Goal: Communication & Community: Answer question/provide support

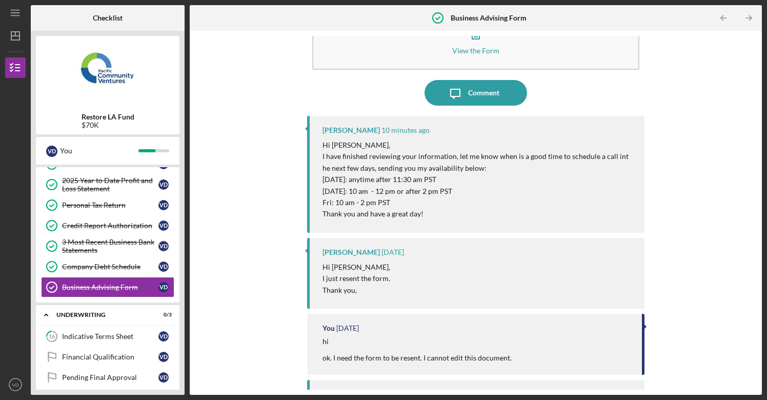
scroll to position [38, 0]
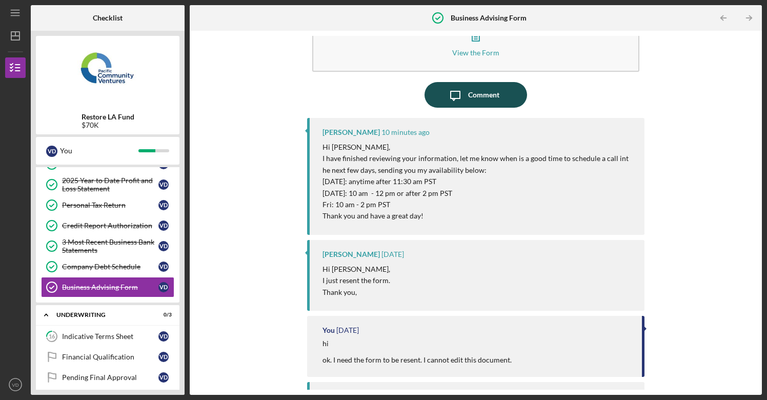
click at [469, 94] on div "Comment" at bounding box center [483, 95] width 31 height 26
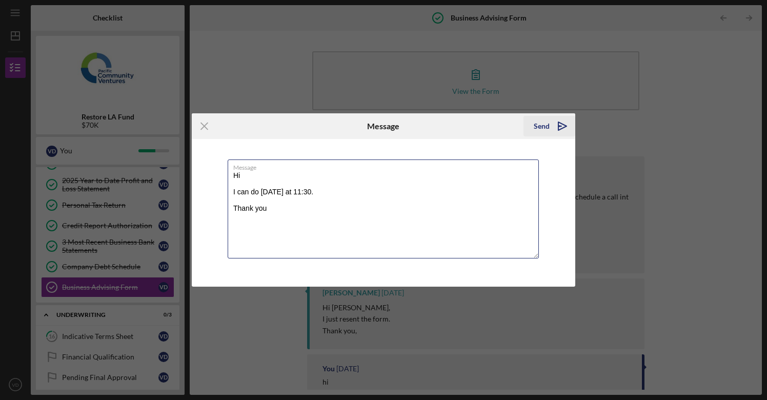
type textarea "Hi I can do [DATE] at 11:30. Thank you"
click at [544, 125] on div "Send" at bounding box center [542, 126] width 16 height 21
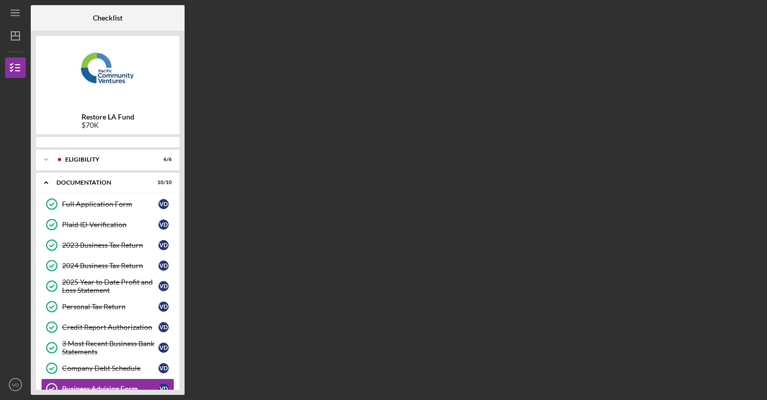
scroll to position [119, 0]
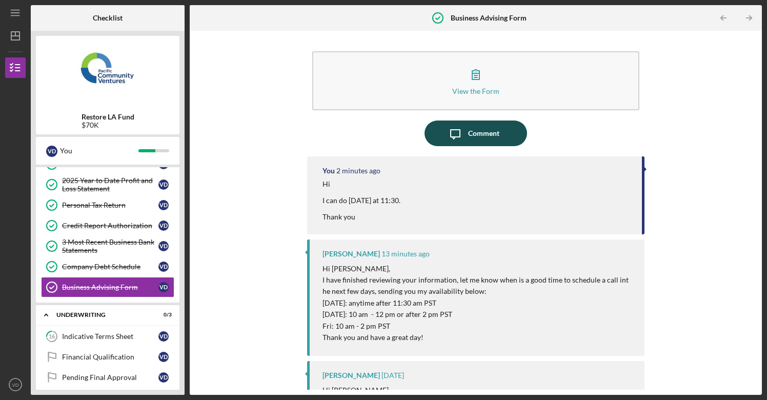
click at [462, 135] on icon "Icon/Message" at bounding box center [455, 133] width 26 height 26
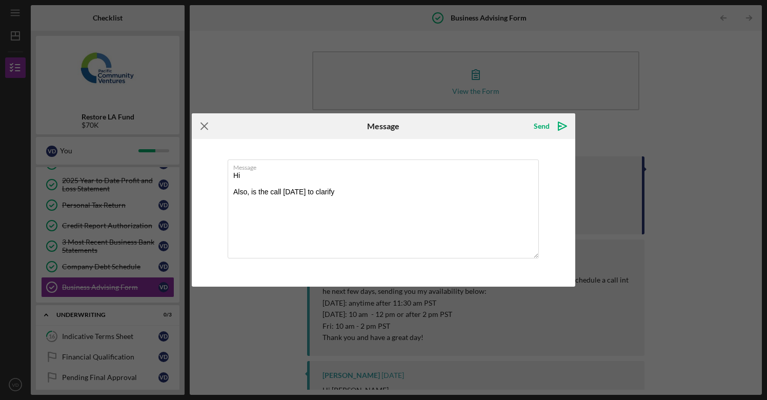
type textarea "Hi Also, is the call on Wednesday to clarify"
click at [206, 128] on line at bounding box center [204, 126] width 7 height 7
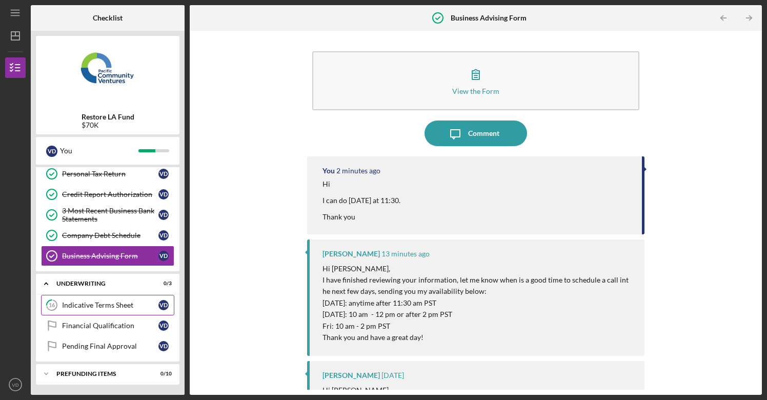
scroll to position [150, 0]
click at [101, 307] on div "Indicative Terms Sheet" at bounding box center [110, 305] width 96 height 8
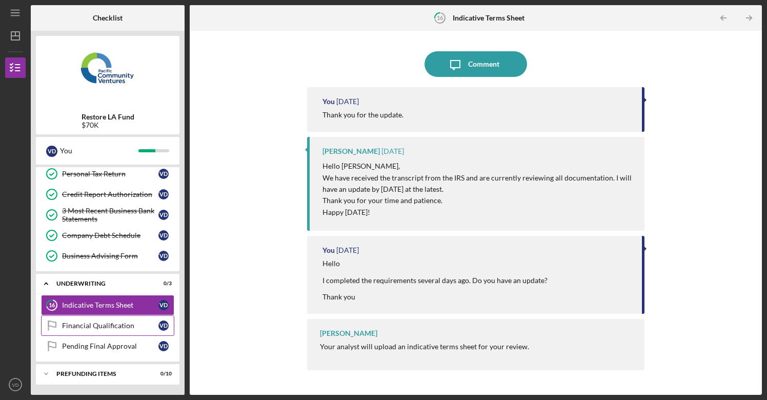
click at [109, 325] on div "Financial Qualification" at bounding box center [110, 325] width 96 height 8
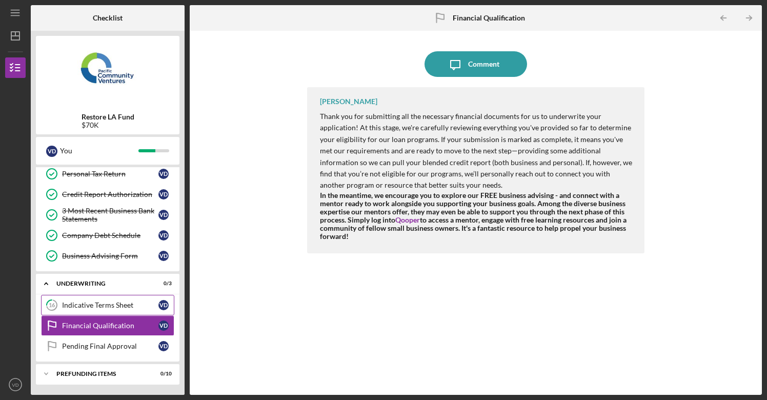
click at [105, 302] on div "Indicative Terms Sheet" at bounding box center [110, 305] width 96 height 8
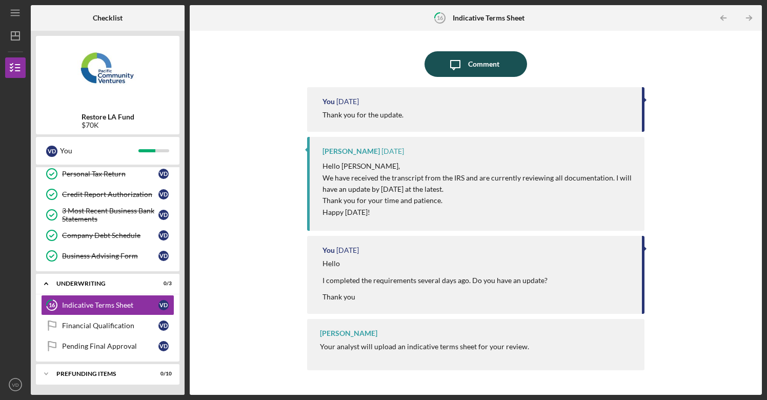
click at [479, 64] on div "Comment" at bounding box center [483, 64] width 31 height 26
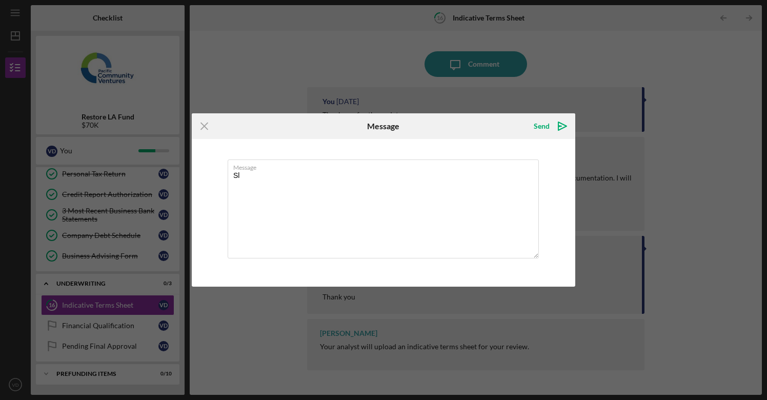
type textarea "S"
type textarea "Also,"
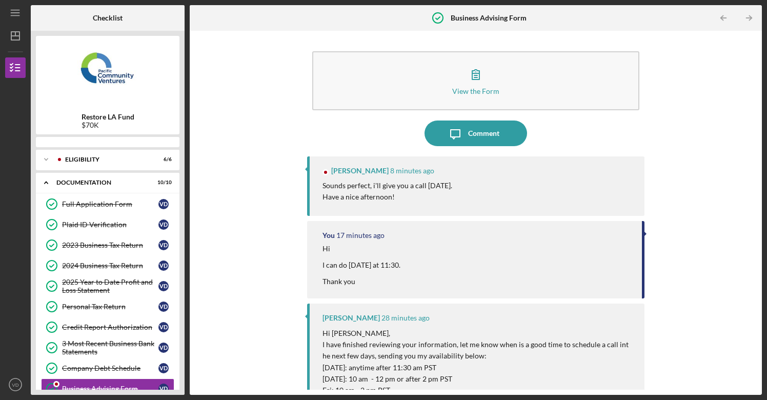
scroll to position [119, 0]
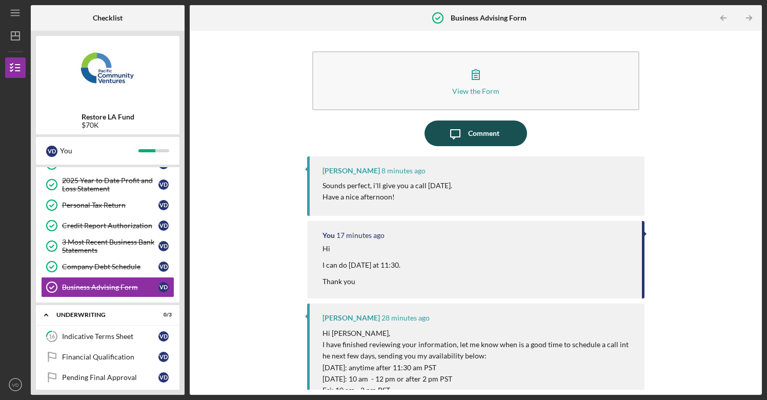
click at [478, 135] on div "Comment" at bounding box center [483, 133] width 31 height 26
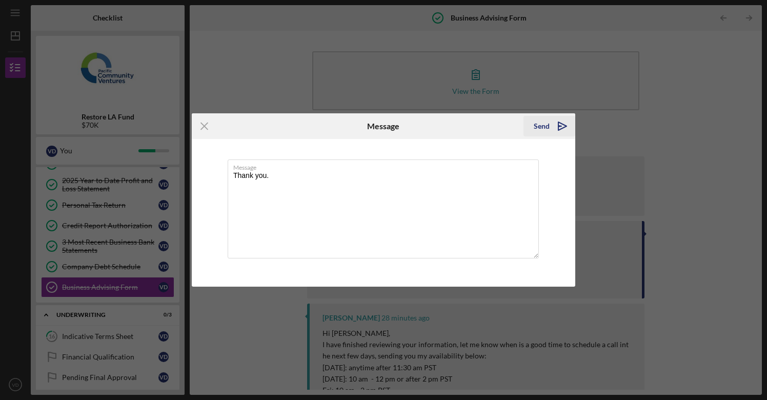
type textarea "Thank you."
click at [538, 121] on div "Send" at bounding box center [542, 126] width 16 height 21
